Goal: Transaction & Acquisition: Purchase product/service

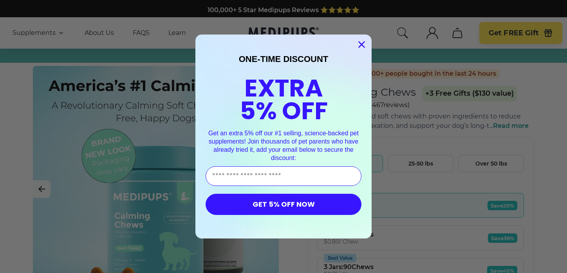
click at [361, 43] on icon "Close dialog" at bounding box center [361, 44] width 5 height 5
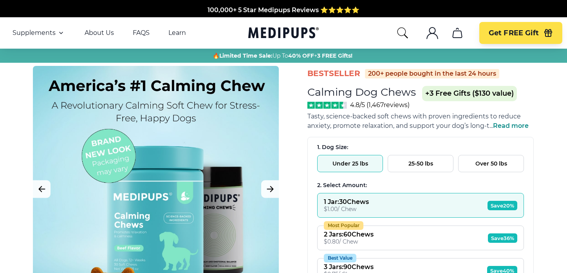
click at [489, 165] on button "Over 50 lbs" at bounding box center [491, 163] width 66 height 17
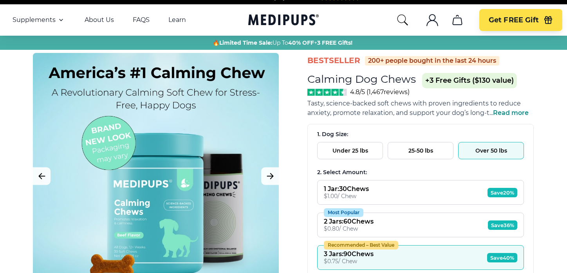
scroll to position [33, 0]
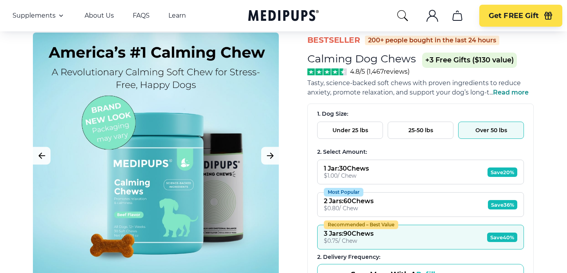
click at [497, 233] on span "Save 40%" at bounding box center [502, 236] width 30 height 9
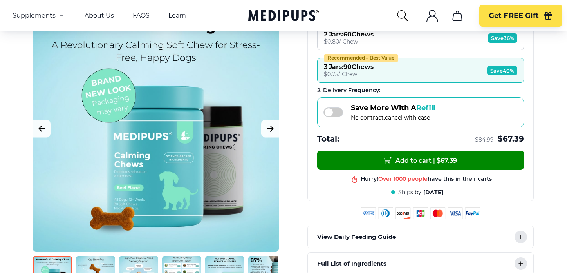
scroll to position [199, 0]
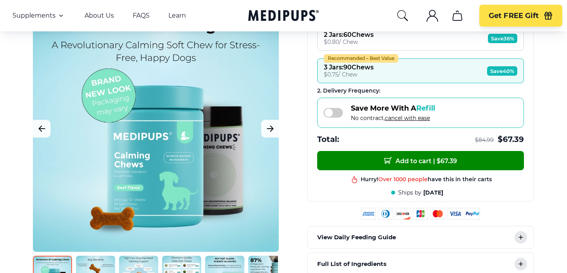
click at [93, 264] on img at bounding box center [95, 274] width 39 height 39
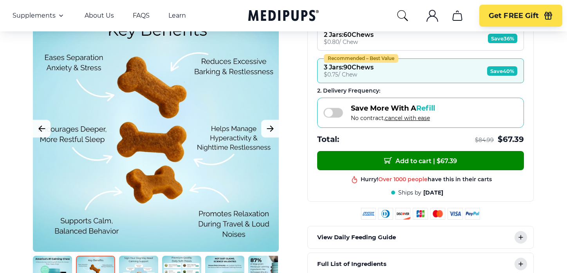
click at [134, 267] on img at bounding box center [138, 274] width 39 height 39
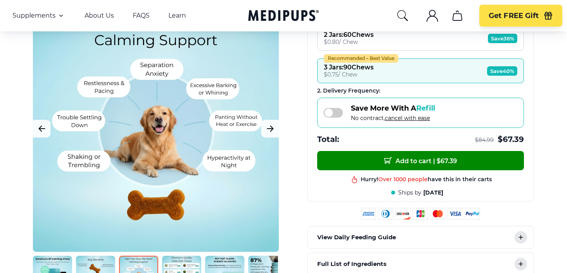
click at [177, 268] on img at bounding box center [181, 274] width 39 height 39
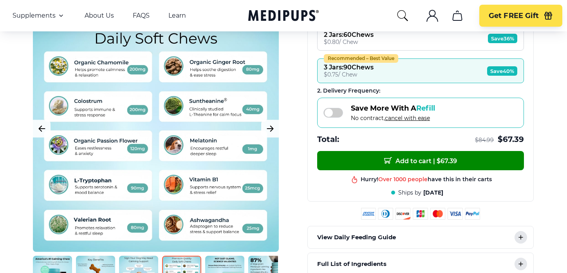
click at [228, 267] on img at bounding box center [224, 274] width 39 height 39
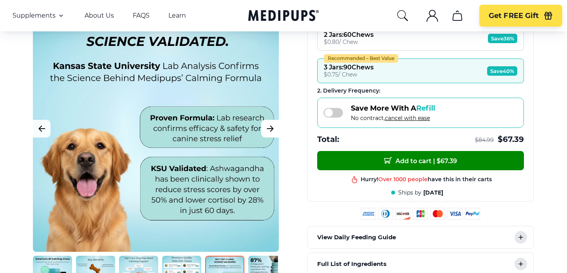
click at [276, 127] on button "Next Image" at bounding box center [270, 128] width 18 height 18
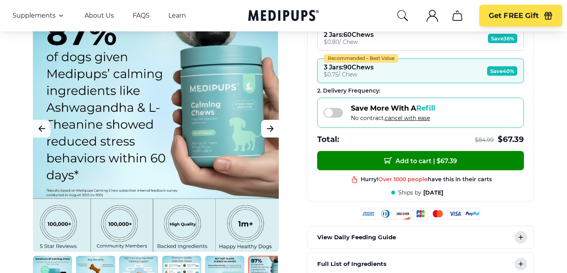
click at [276, 127] on button "Next Image" at bounding box center [270, 128] width 18 height 18
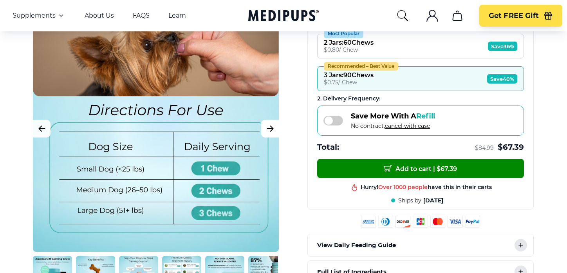
scroll to position [193, 0]
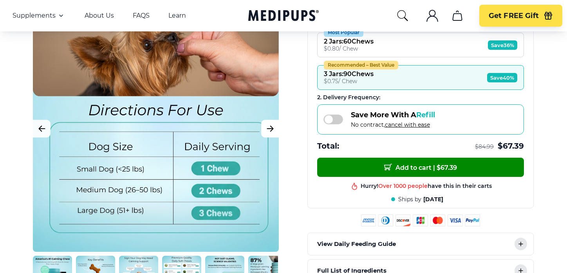
click at [270, 130] on icon "Next Image" at bounding box center [270, 128] width 9 height 10
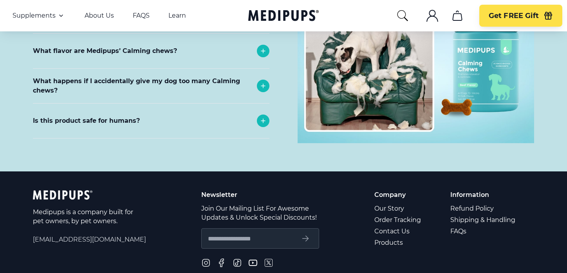
scroll to position [3481, 0]
